Goal: Register for event/course

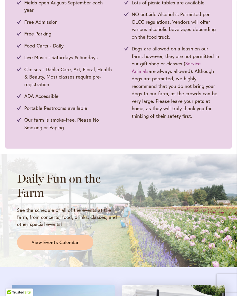
scroll to position [321, 0]
click at [54, 239] on span "View Events Calendar" at bounding box center [55, 242] width 47 height 7
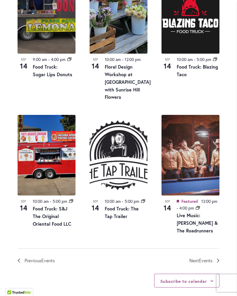
scroll to position [616, 0]
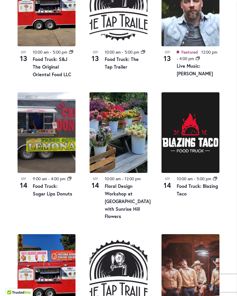
scroll to position [504, 0]
